Goal: Transaction & Acquisition: Book appointment/travel/reservation

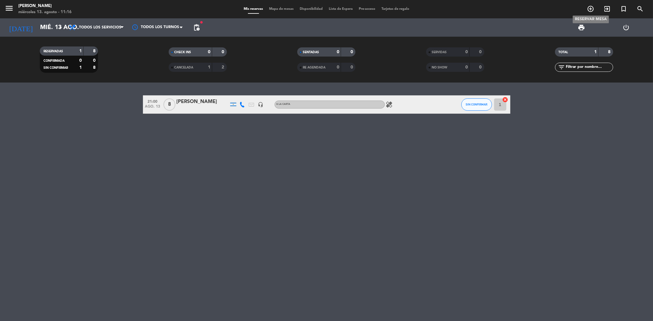
click at [587, 11] on icon "add_circle_outline" at bounding box center [590, 8] width 7 height 7
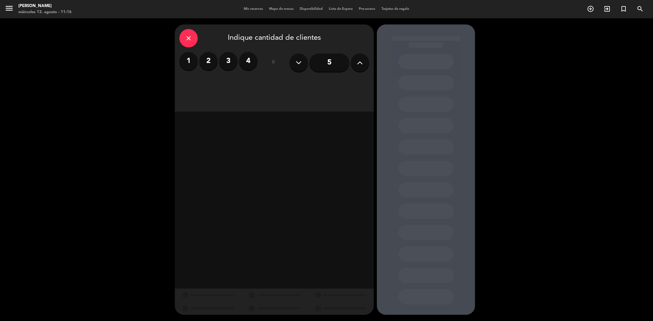
click at [365, 62] on button at bounding box center [360, 63] width 18 height 18
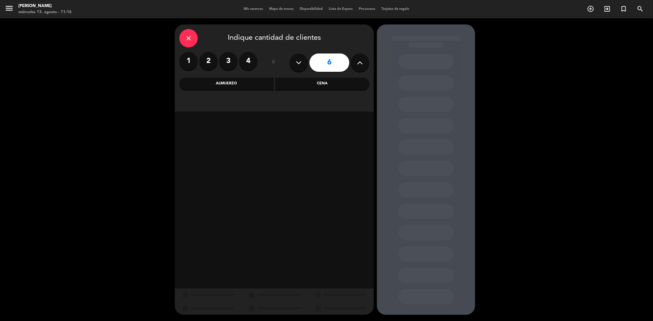
click at [365, 62] on button at bounding box center [360, 63] width 18 height 18
type input "8"
click at [240, 91] on div "close Indique cantidad de clientes 1 2 3 4 ó 8 Almuerzo Cena" at bounding box center [274, 67] width 199 height 87
click at [242, 84] on div "Almuerzo" at bounding box center [226, 84] width 94 height 12
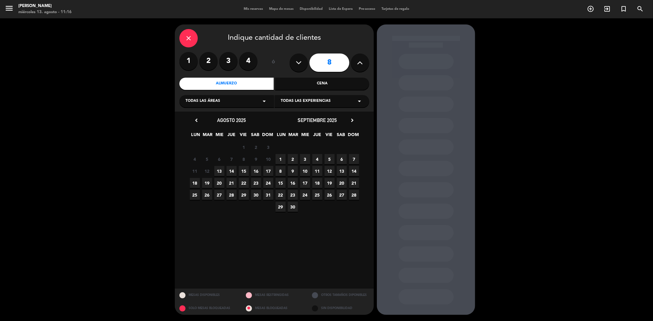
click at [206, 185] on span "19" at bounding box center [207, 183] width 10 height 10
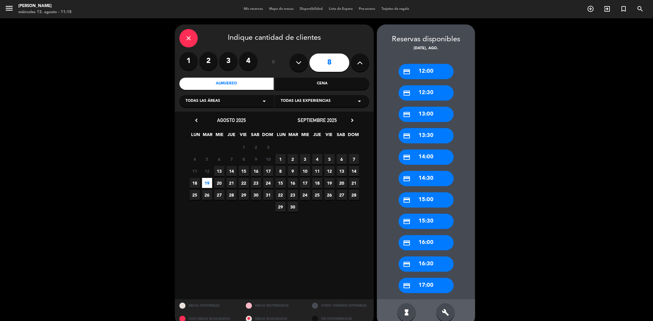
click at [194, 36] on div "close" at bounding box center [188, 38] width 18 height 18
